Goal: Check status: Check status

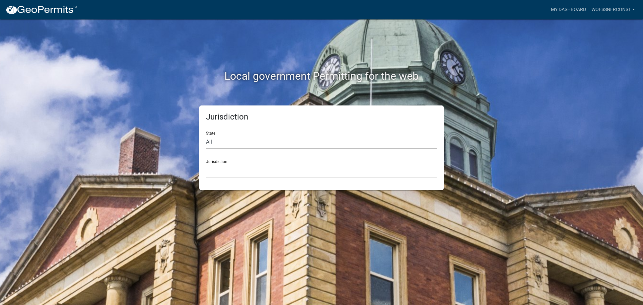
click at [216, 167] on select "[GEOGRAPHIC_DATA], [US_STATE] City of [GEOGRAPHIC_DATA], [US_STATE] [GEOGRAPHIC…" at bounding box center [321, 171] width 231 height 14
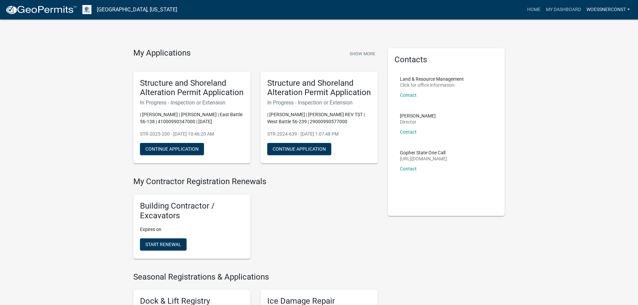
click at [607, 8] on link "woessnerconst" at bounding box center [607, 9] width 49 height 13
drag, startPoint x: 513, startPoint y: 55, endPoint x: 547, endPoint y: 19, distance: 49.0
click at [547, 8] on link "My Dashboard" at bounding box center [563, 9] width 41 height 13
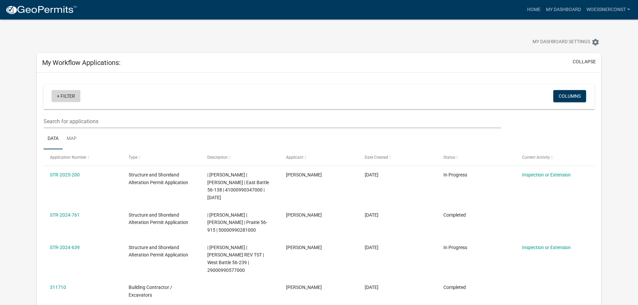
click at [63, 94] on link "+ Filter" at bounding box center [66, 96] width 29 height 12
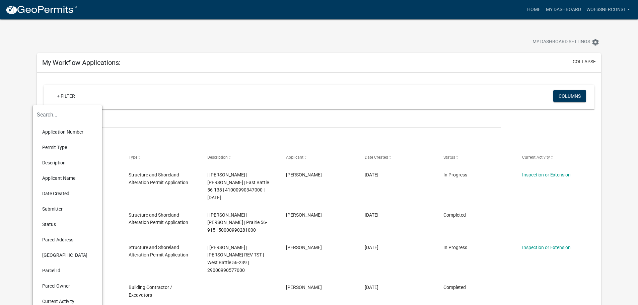
click at [110, 94] on div "+ Filter" at bounding box center [228, 97] width 363 height 14
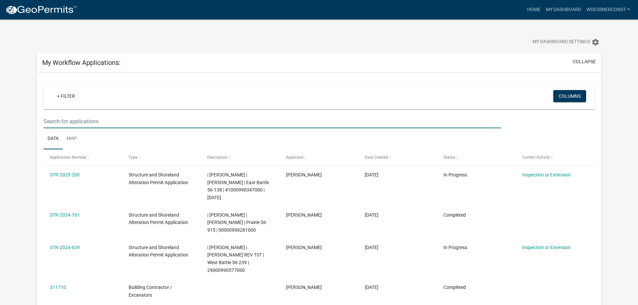
click at [91, 119] on input "text" at bounding box center [272, 121] width 457 height 14
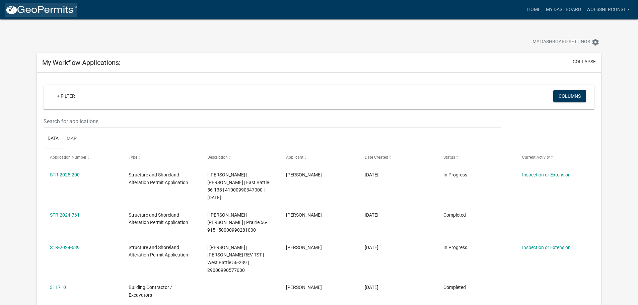
click at [39, 11] on img at bounding box center [41, 10] width 72 height 10
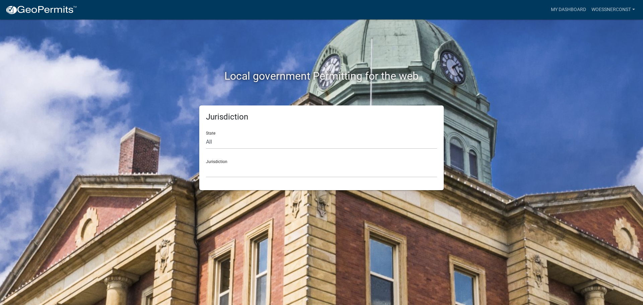
click at [56, 13] on img at bounding box center [41, 10] width 72 height 10
click at [220, 140] on select "All [US_STATE] [US_STATE] [US_STATE] [US_STATE] [US_STATE] [US_STATE] [US_STATE…" at bounding box center [321, 142] width 231 height 14
select select "[US_STATE]"
click at [206, 135] on select "All [US_STATE] [US_STATE] [US_STATE] [US_STATE] [US_STATE] [US_STATE] [US_STATE…" at bounding box center [321, 142] width 231 height 14
click at [228, 168] on select "[GEOGRAPHIC_DATA], [US_STATE] [GEOGRAPHIC_DATA], [US_STATE] [GEOGRAPHIC_DATA], …" at bounding box center [321, 171] width 231 height 14
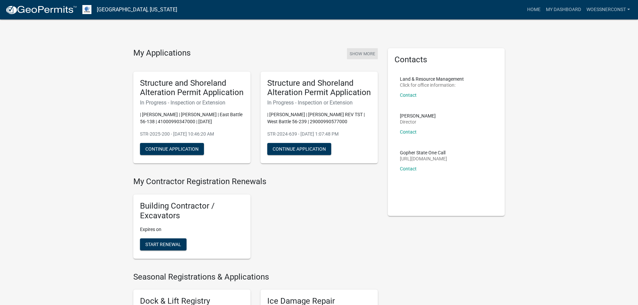
click at [355, 54] on button "Show More" at bounding box center [362, 53] width 31 height 11
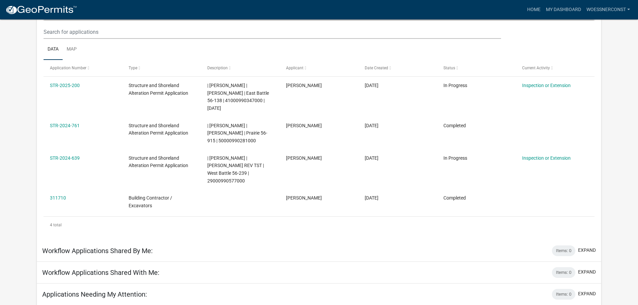
scroll to position [96, 0]
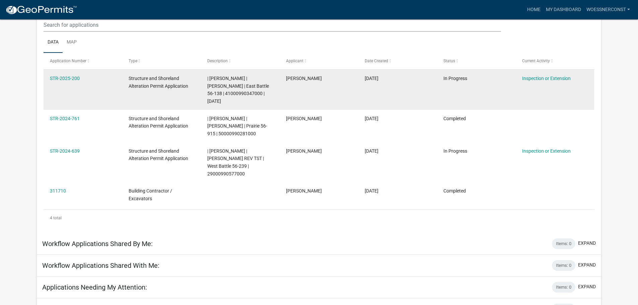
click at [418, 88] on datatable-body-cell "[DATE]" at bounding box center [397, 90] width 79 height 40
click at [554, 78] on link "Inspection or Extension" at bounding box center [546, 78] width 49 height 5
